Goal: Information Seeking & Learning: Learn about a topic

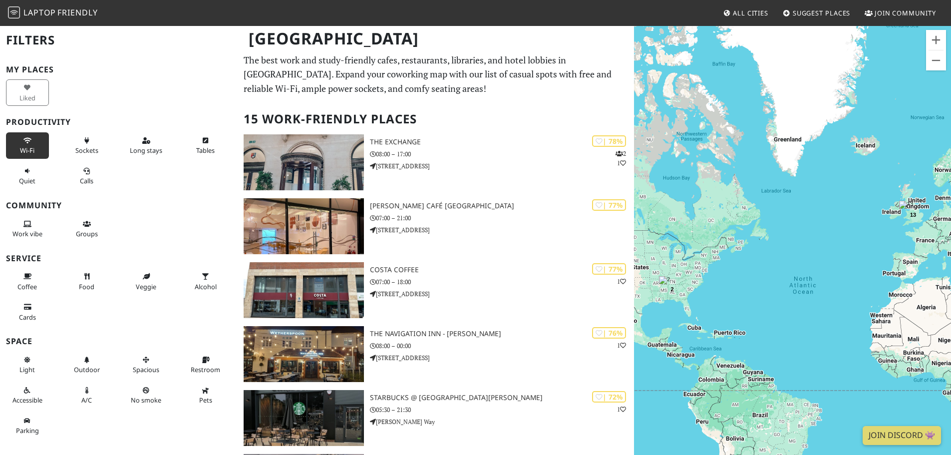
click at [29, 155] on button "Wi-Fi" at bounding box center [27, 145] width 43 height 26
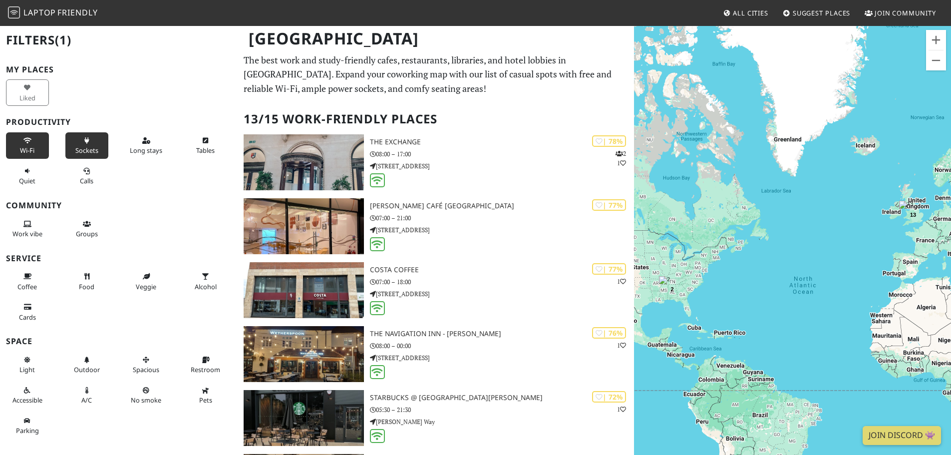
click at [83, 153] on span "Sockets" at bounding box center [86, 150] width 23 height 9
click at [213, 155] on button "Tables" at bounding box center [205, 145] width 43 height 26
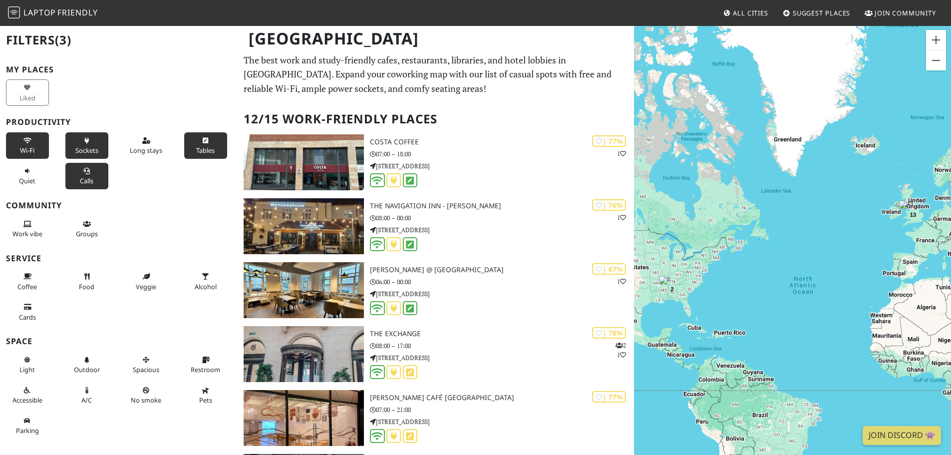
click at [89, 181] on span "Calls" at bounding box center [86, 180] width 13 height 9
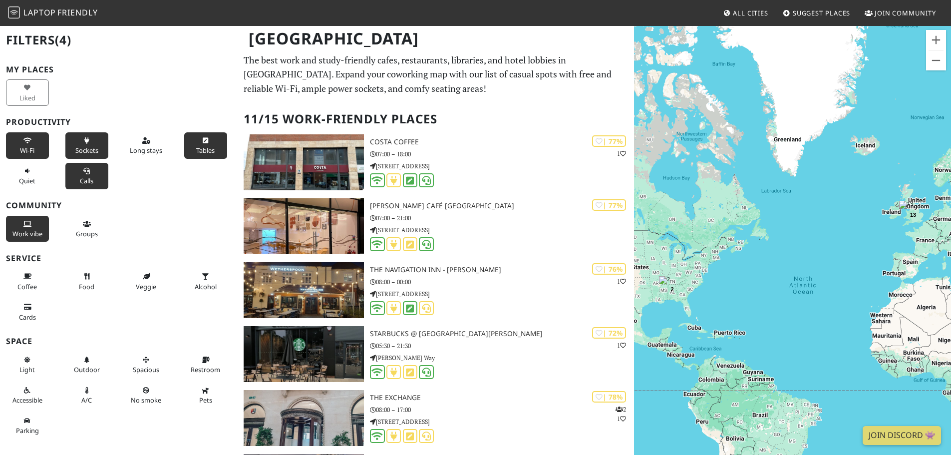
click at [27, 231] on span "Work vibe" at bounding box center [27, 233] width 30 height 9
click at [33, 230] on span "Work vibe" at bounding box center [27, 233] width 30 height 9
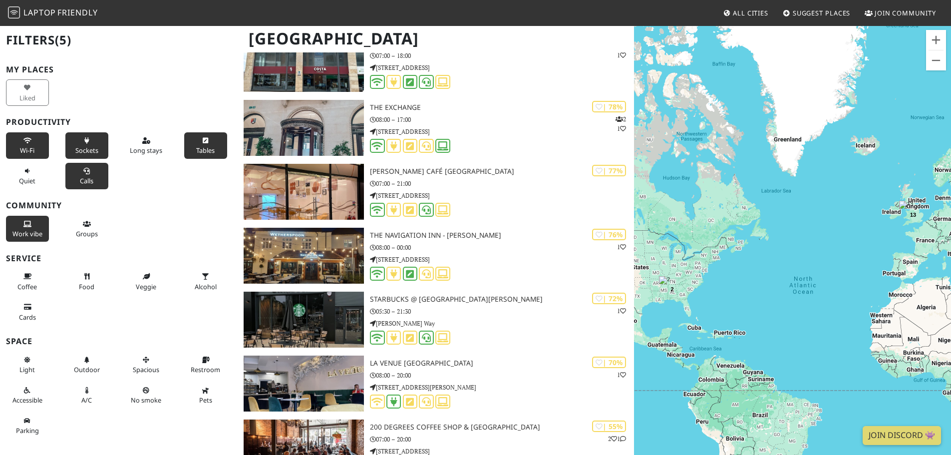
scroll to position [101, 0]
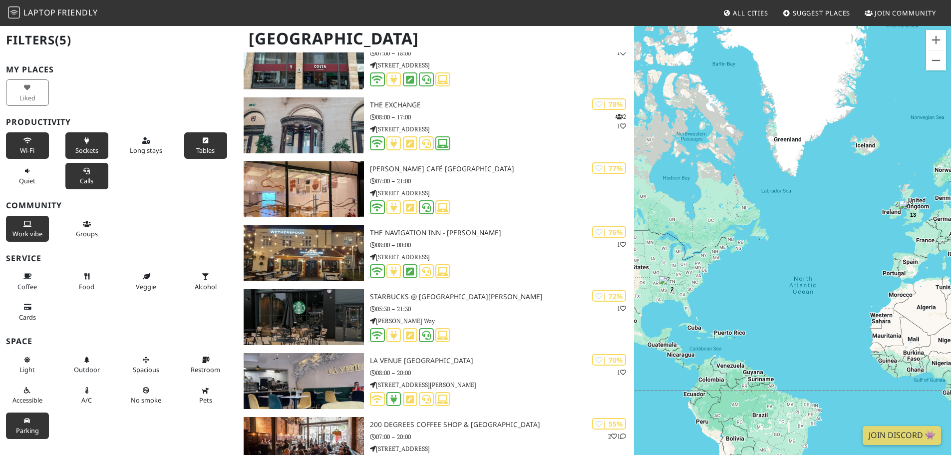
click at [26, 427] on span "Parking" at bounding box center [27, 430] width 23 height 9
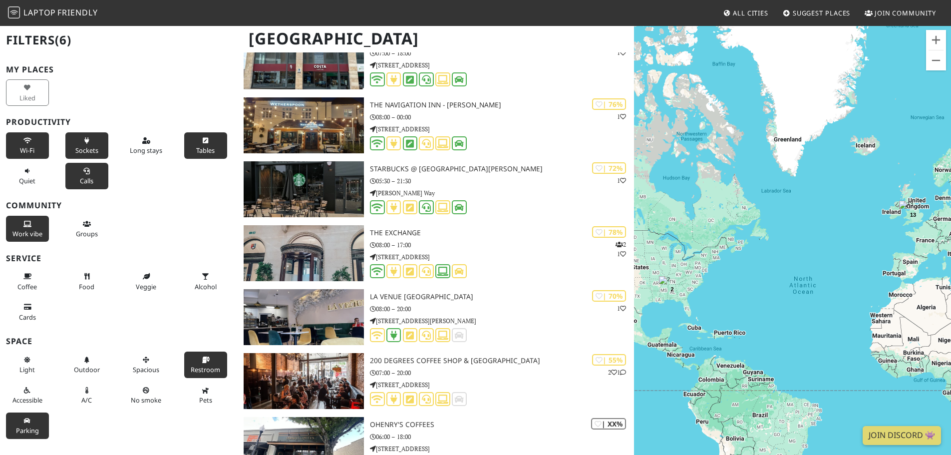
click at [198, 365] on button "Restroom" at bounding box center [205, 365] width 43 height 26
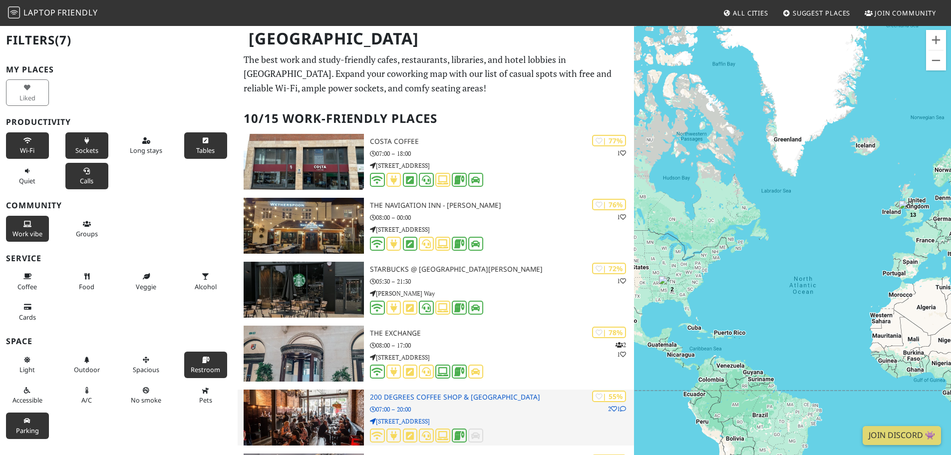
scroll to position [0, 0]
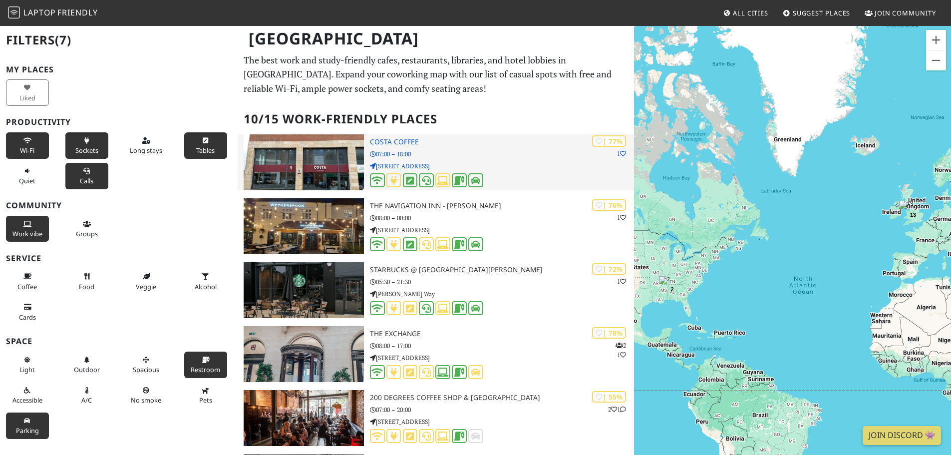
click at [423, 164] on p "[STREET_ADDRESS]" at bounding box center [502, 165] width 264 height 9
